Goal: Find specific page/section: Find specific page/section

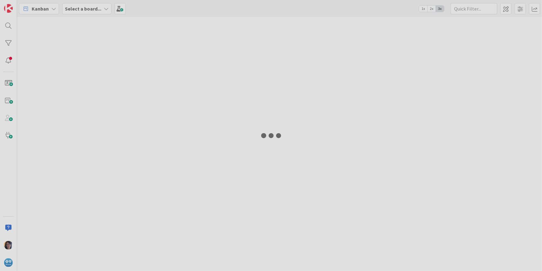
click at [8, 27] on div "Kanban Select a board... 1x 2x 3x" at bounding box center [271, 135] width 542 height 271
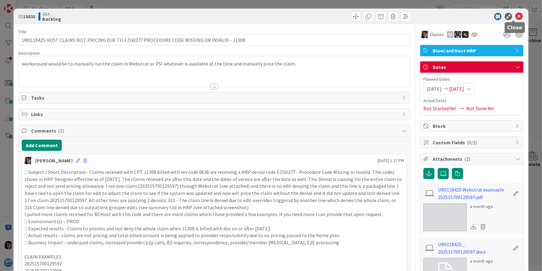
click at [515, 15] on icon at bounding box center [518, 16] width 7 height 7
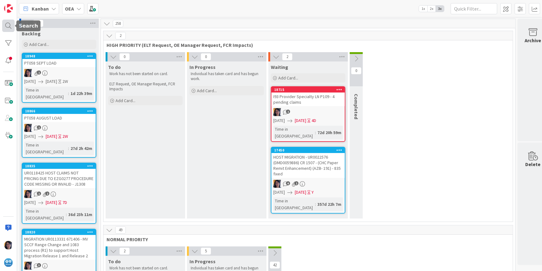
click at [6, 24] on div at bounding box center [8, 26] width 12 height 12
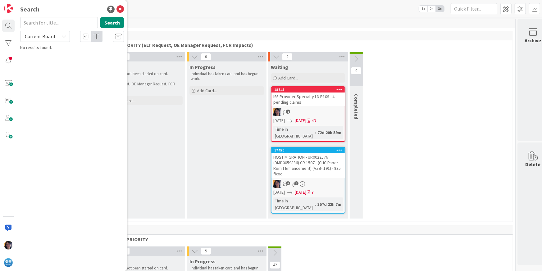
click at [44, 22] on input "text" at bounding box center [59, 22] width 78 height 11
click at [43, 37] on span "Current Board" at bounding box center [40, 36] width 30 height 6
click at [45, 61] on span "All Boards" at bounding box center [56, 61] width 65 height 9
click at [110, 23] on button "Search" at bounding box center [112, 22] width 24 height 11
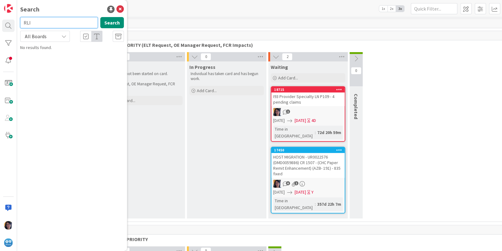
drag, startPoint x: 49, startPoint y: 22, endPoint x: 15, endPoint y: 19, distance: 33.9
click at [15, 19] on div "Search RLI Search All Boards Current Board All Boards No results found." at bounding box center [8, 125] width 17 height 251
paste input "UR0124494"
type input "UR0124494"
click at [30, 37] on span "All Boards" at bounding box center [36, 36] width 22 height 6
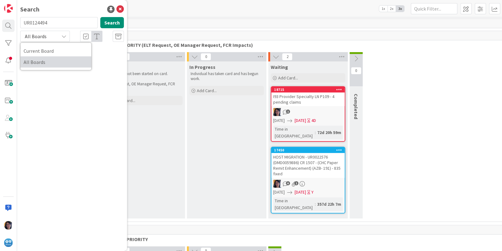
click at [37, 61] on span "All Boards" at bounding box center [56, 61] width 65 height 9
click at [257, 15] on div "Kanban OEA 1x 2x 3x" at bounding box center [259, 8] width 485 height 17
